Goal: Navigation & Orientation: Understand site structure

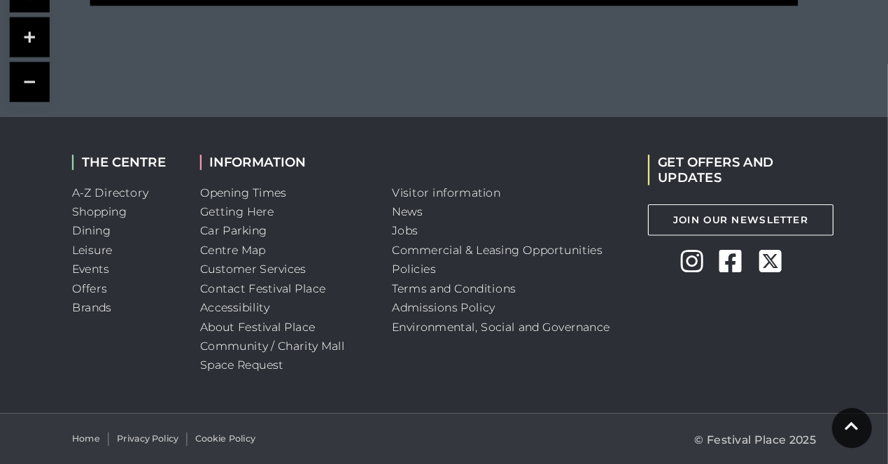
scroll to position [820, 0]
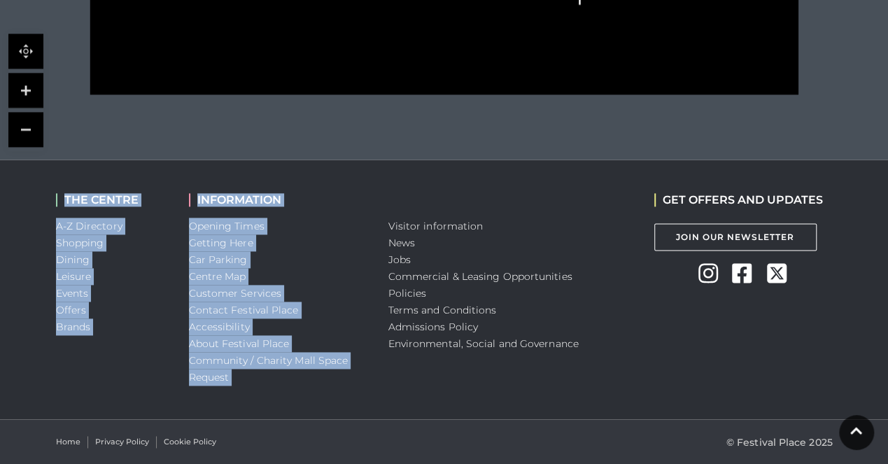
drag, startPoint x: 484, startPoint y: 117, endPoint x: 482, endPoint y: 206, distance: 89.6
drag, startPoint x: 113, startPoint y: 87, endPoint x: 116, endPoint y: 102, distance: 15.1
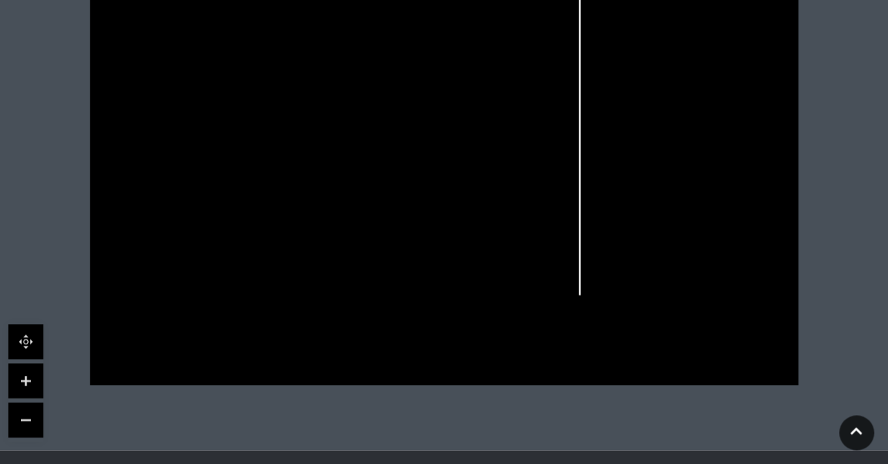
scroll to position [504, 0]
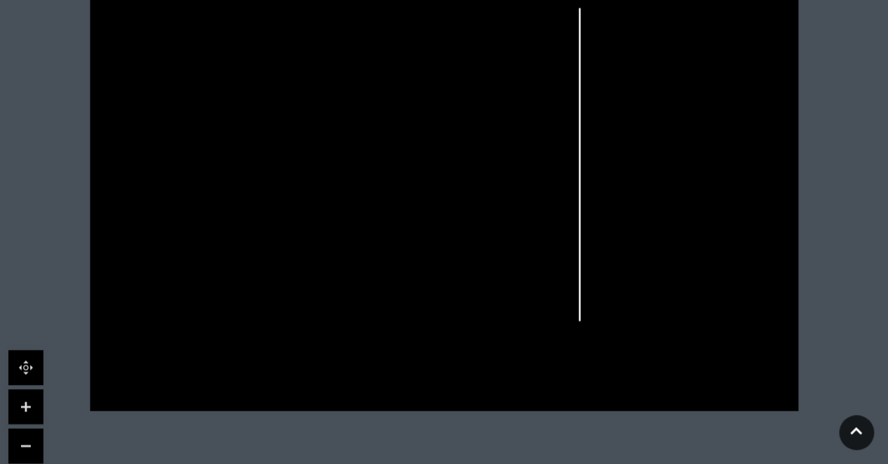
click at [26, 409] on link at bounding box center [25, 406] width 35 height 35
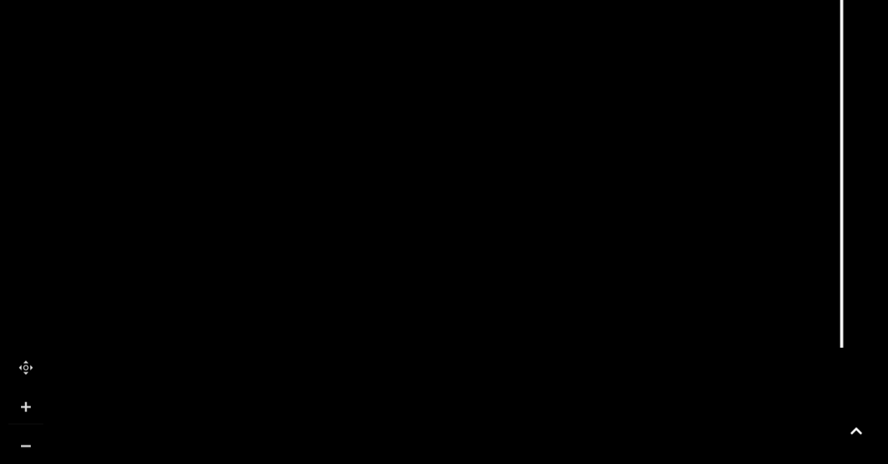
drag, startPoint x: 253, startPoint y: 388, endPoint x: 407, endPoint y: 287, distance: 184.0
click at [407, 287] on icon at bounding box center [598, 60] width 1598 height 899
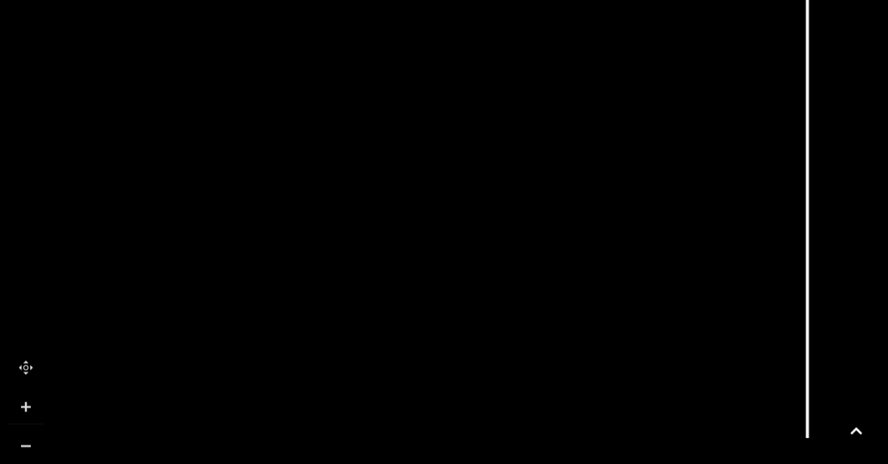
drag, startPoint x: 254, startPoint y: 113, endPoint x: 220, endPoint y: 203, distance: 96.6
click at [220, 203] on polygon at bounding box center [308, 217] width 544 height 630
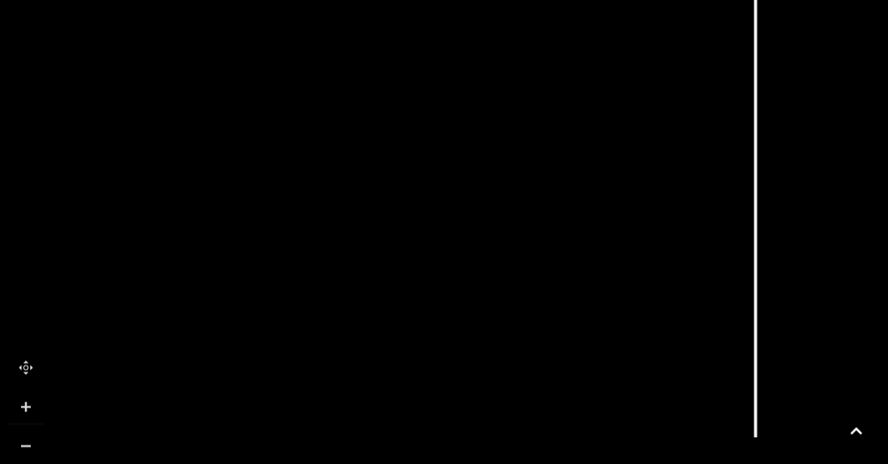
drag, startPoint x: 353, startPoint y: 360, endPoint x: 302, endPoint y: 372, distance: 53.3
click at [302, 372] on icon at bounding box center [512, 149] width 1598 height 899
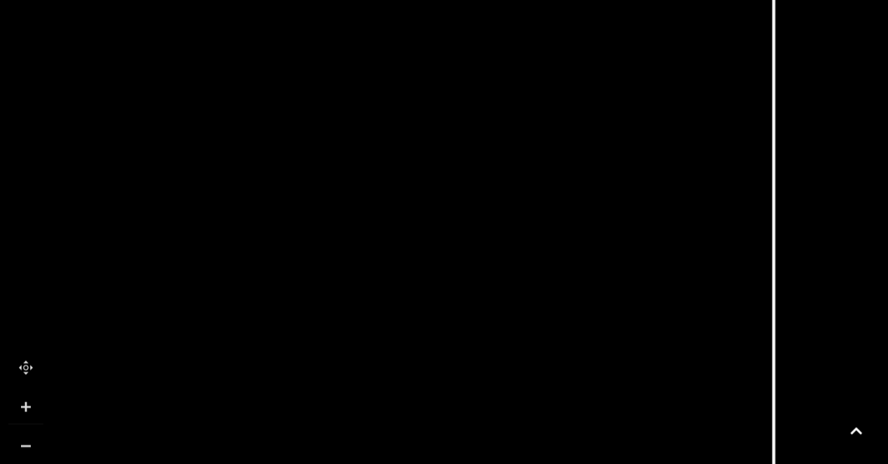
drag, startPoint x: 436, startPoint y: 204, endPoint x: 455, endPoint y: 312, distance: 110.1
click at [455, 312] on polygon at bounding box center [274, 325] width 544 height 630
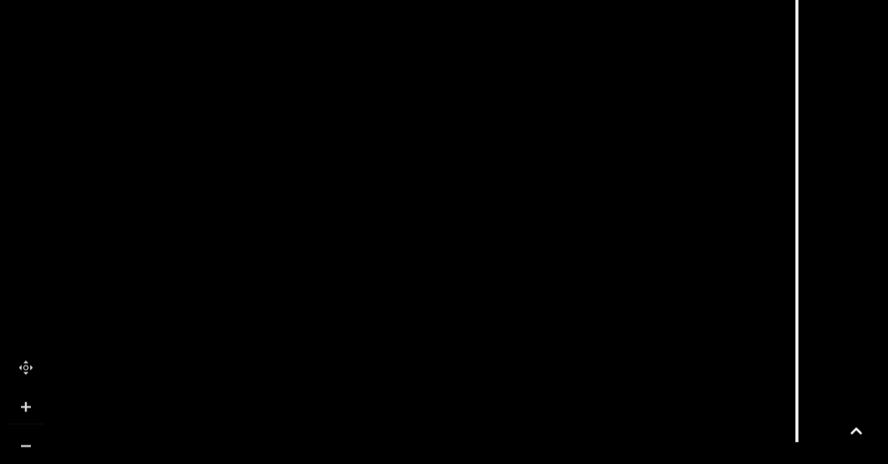
drag, startPoint x: 340, startPoint y: 377, endPoint x: 293, endPoint y: 279, distance: 108.6
click at [363, 272] on icon at bounding box center [553, 154] width 1598 height 899
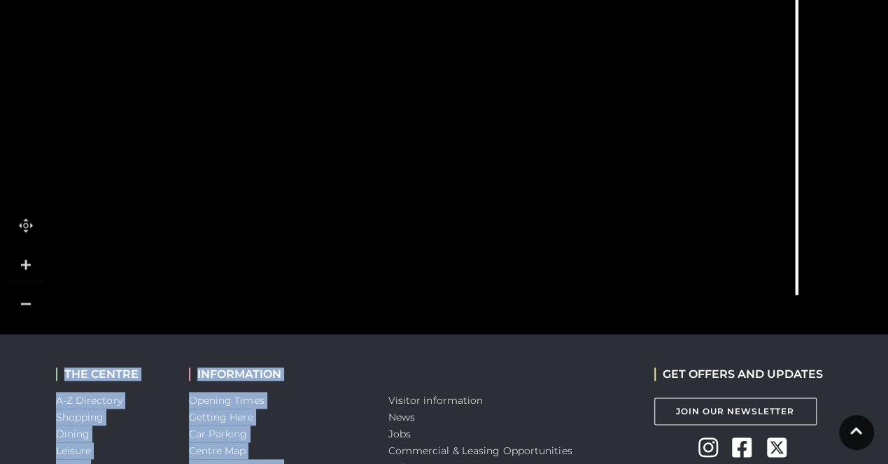
scroll to position [650, 0]
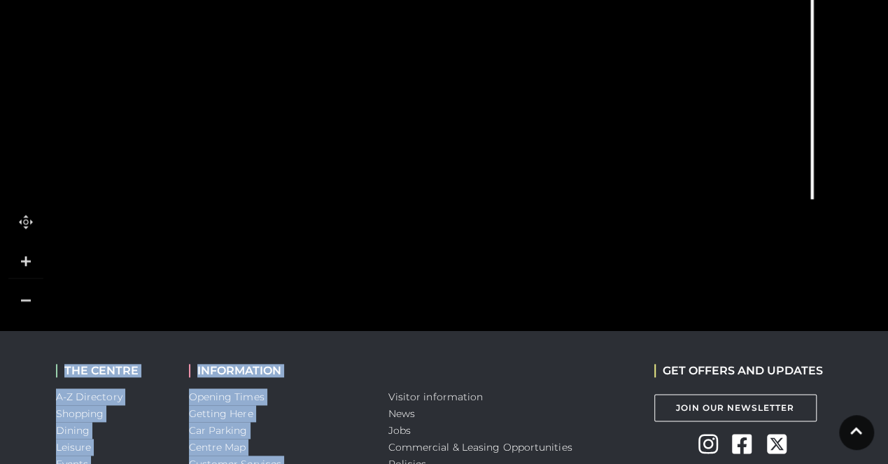
drag, startPoint x: 199, startPoint y: 268, endPoint x: 225, endPoint y: 167, distance: 104.6
click at [215, 176] on rect at bounding box center [219, 198] width 33 height 149
